Goal: Task Accomplishment & Management: Use online tool/utility

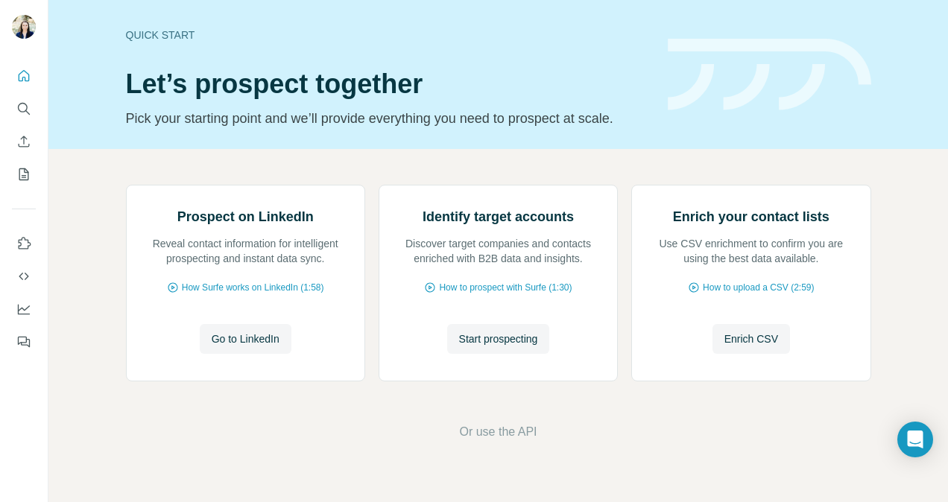
scroll to position [72, 0]
click at [250, 347] on span "Go to LinkedIn" at bounding box center [246, 339] width 68 height 15
click at [467, 441] on span "Or use the API" at bounding box center [498, 432] width 78 height 18
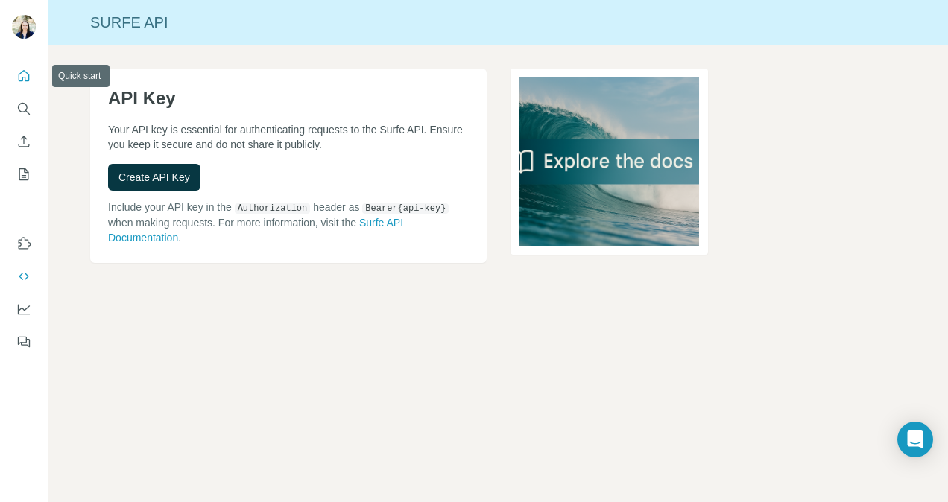
click at [19, 70] on icon "Quick start" at bounding box center [23, 76] width 15 height 15
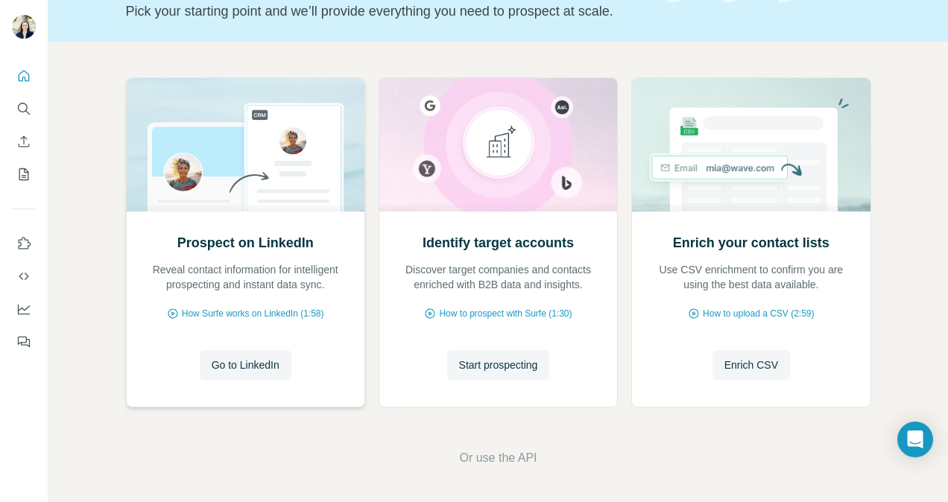
scroll to position [107, 0]
click at [474, 369] on span "Start prospecting" at bounding box center [498, 365] width 79 height 15
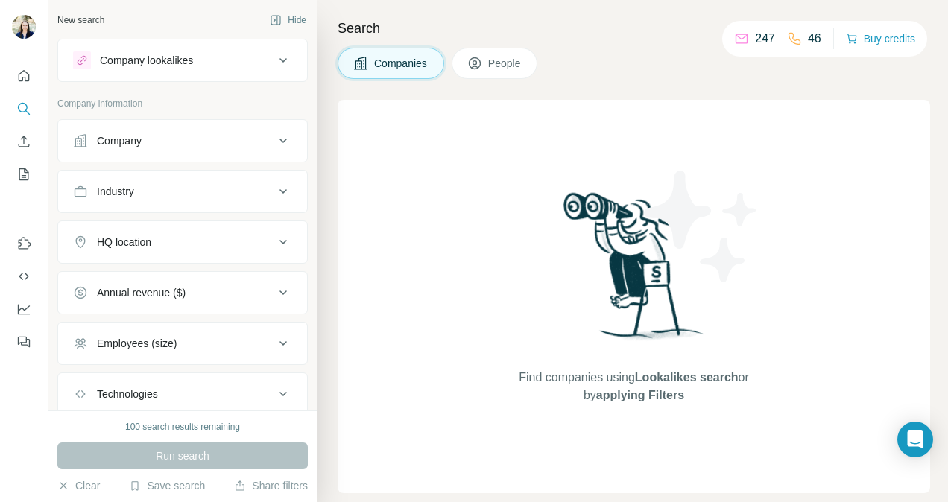
click at [227, 137] on div "Company" at bounding box center [173, 140] width 201 height 15
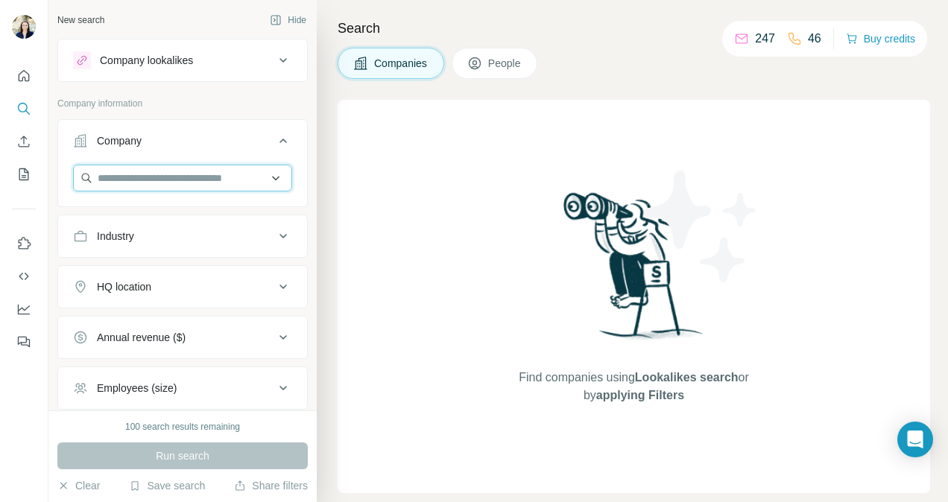
click at [174, 183] on input "text" at bounding box center [182, 178] width 219 height 27
type input "**********"
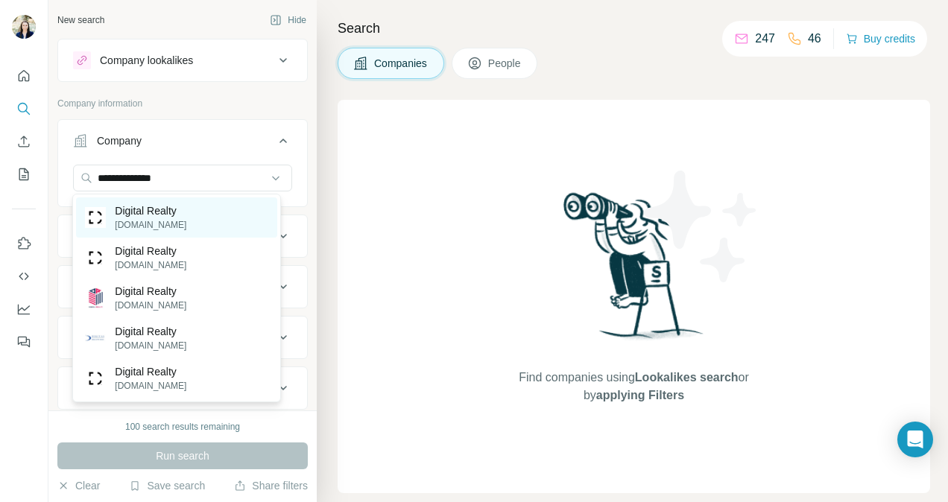
click at [187, 210] on div "Digital Realty digitalrealty.com" at bounding box center [176, 218] width 201 height 40
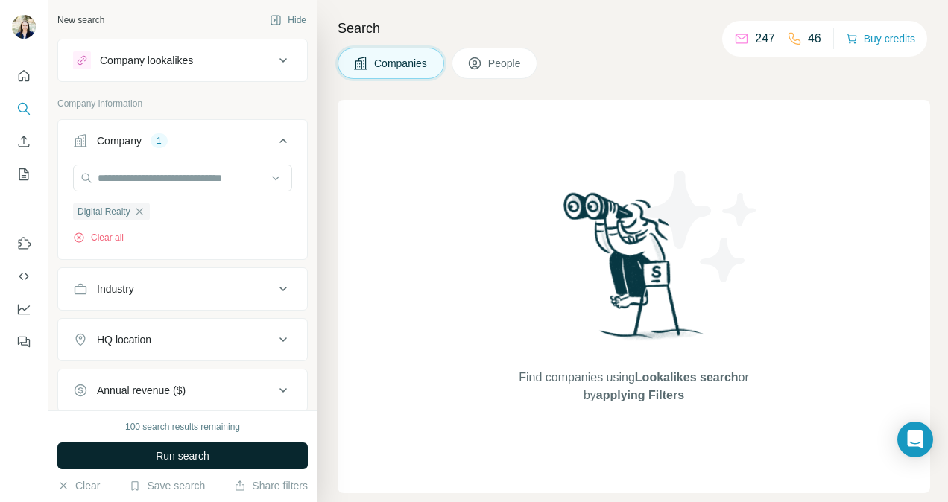
click at [184, 453] on span "Run search" at bounding box center [183, 456] width 54 height 15
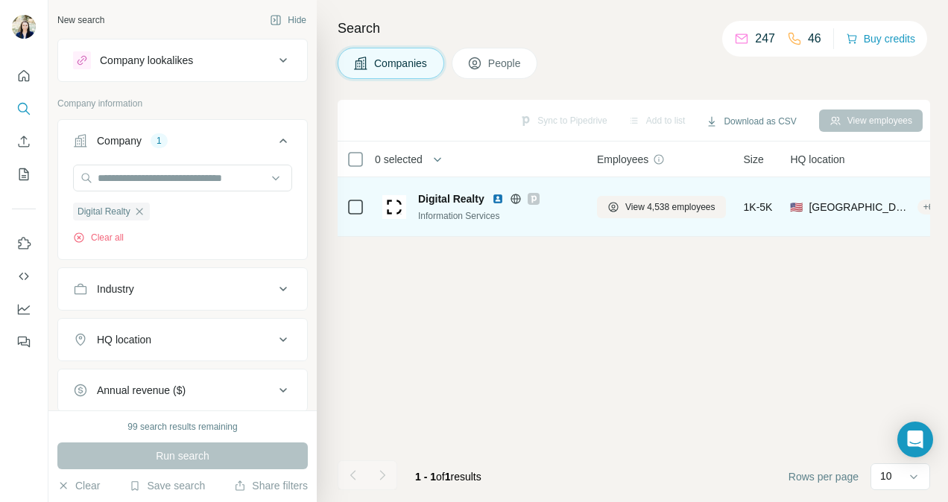
click at [429, 193] on span "Digital Realty" at bounding box center [451, 199] width 66 height 15
click at [515, 213] on div "Information Services" at bounding box center [498, 215] width 161 height 13
click at [631, 206] on span "View 4,538 employees" at bounding box center [670, 207] width 90 height 13
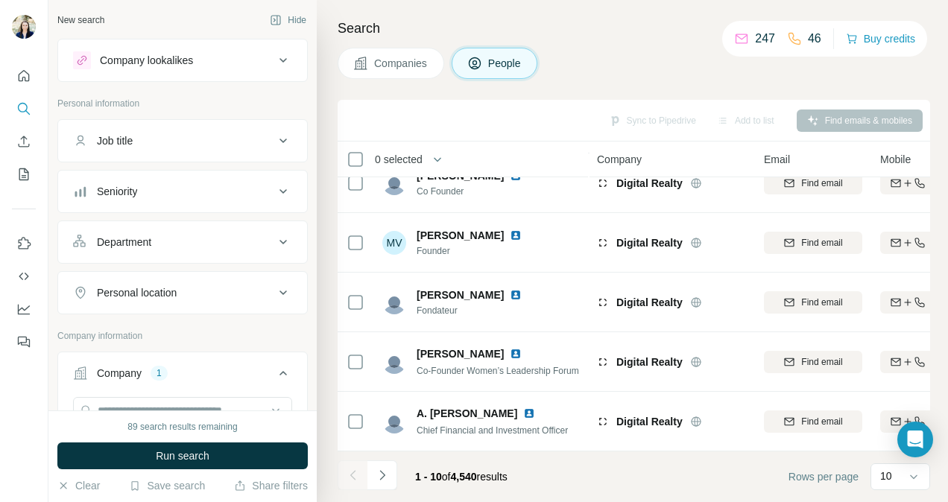
scroll to position [232, 0]
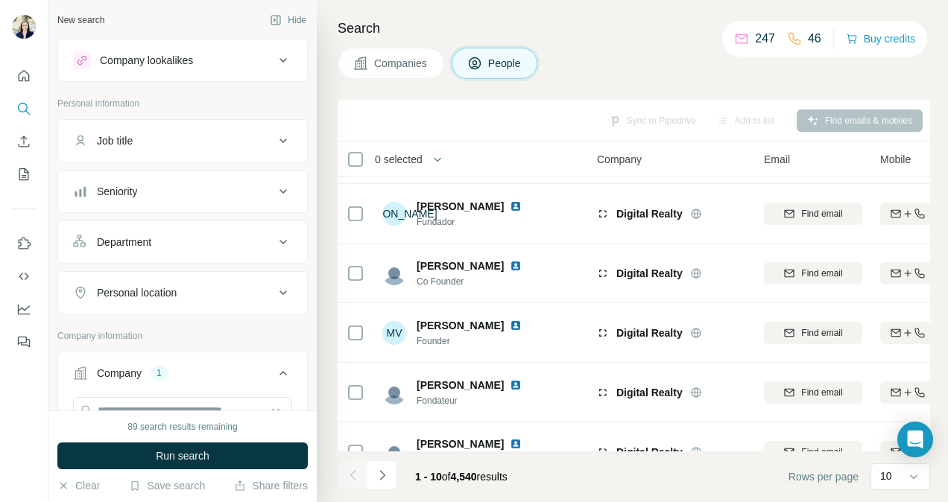
click at [258, 151] on button "Job title" at bounding box center [182, 141] width 249 height 36
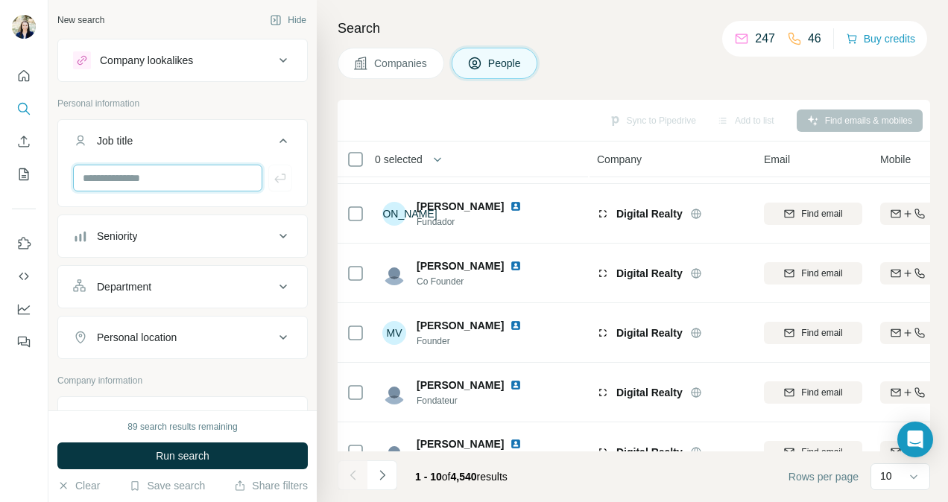
click at [171, 177] on input "text" at bounding box center [167, 178] width 189 height 27
type input "**********"
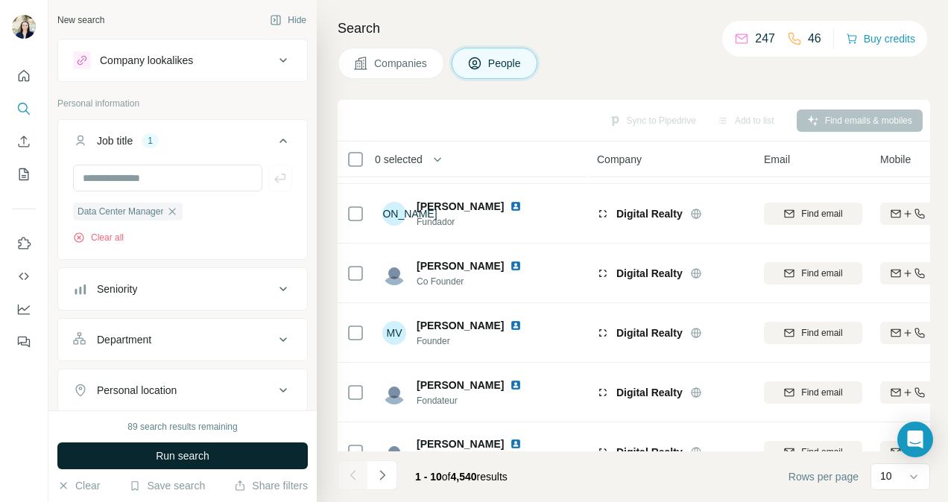
click at [288, 455] on button "Run search" at bounding box center [182, 456] width 250 height 27
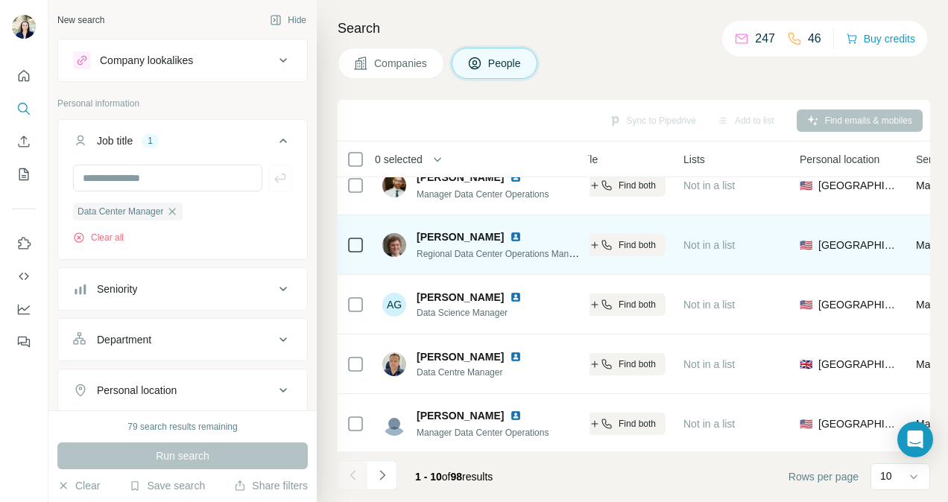
scroll to position [22, 0]
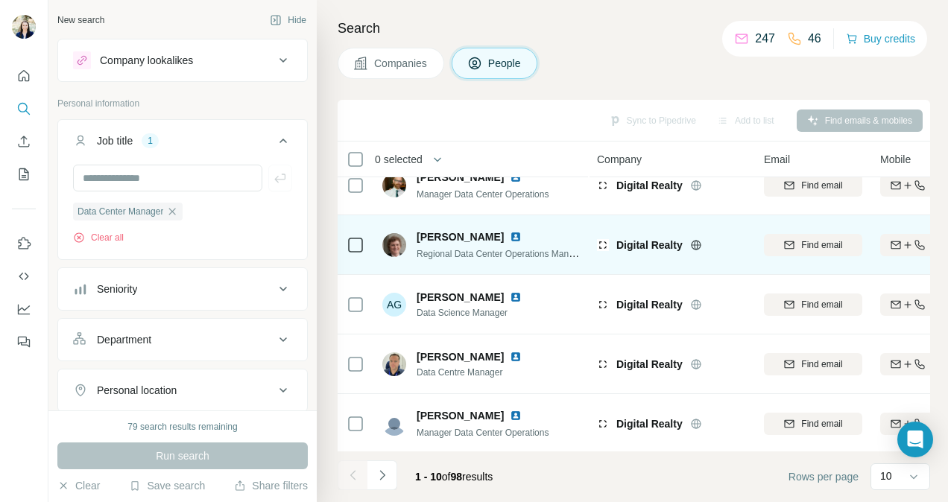
click at [510, 231] on img at bounding box center [516, 237] width 12 height 12
